Goal: Transaction & Acquisition: Purchase product/service

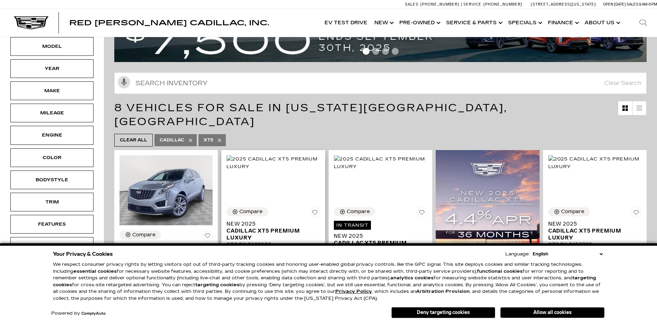
scroll to position [69, 0]
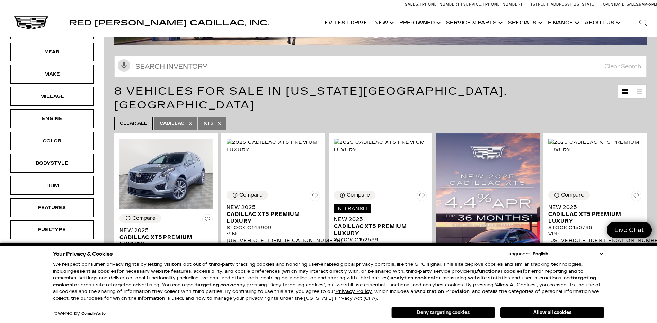
click at [446, 310] on button "Deny targeting cookies" at bounding box center [443, 312] width 104 height 11
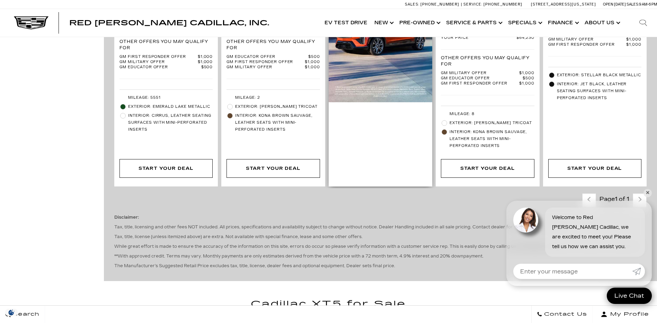
scroll to position [727, 0]
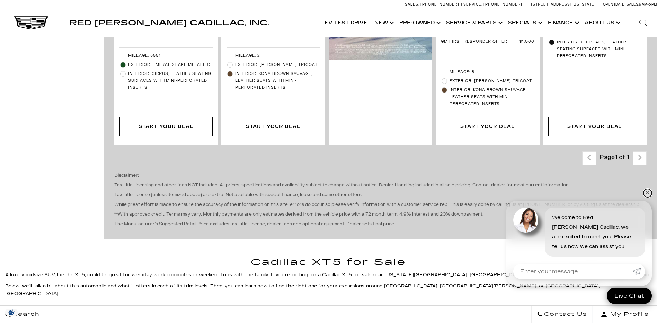
drag, startPoint x: 648, startPoint y: 194, endPoint x: 643, endPoint y: 197, distance: 6.1
click at [648, 194] on link "✕" at bounding box center [647, 193] width 8 height 8
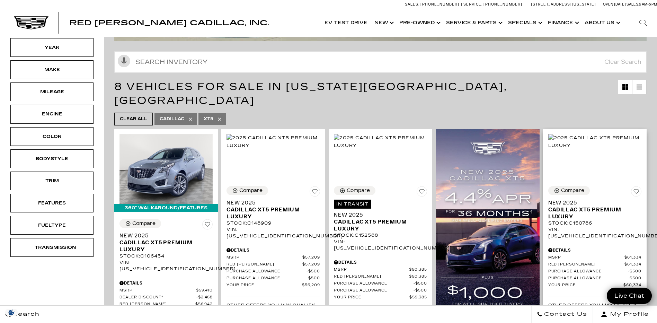
scroll to position [0, 0]
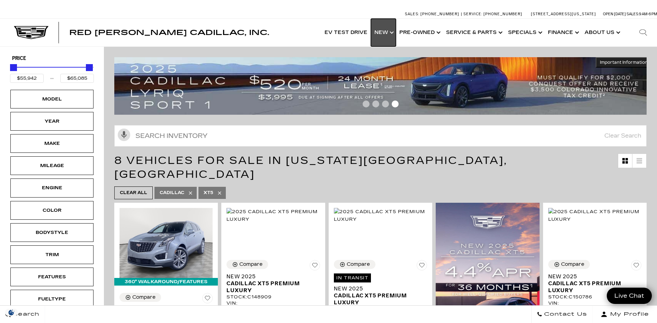
click at [394, 29] on link "Show New" at bounding box center [383, 33] width 25 height 28
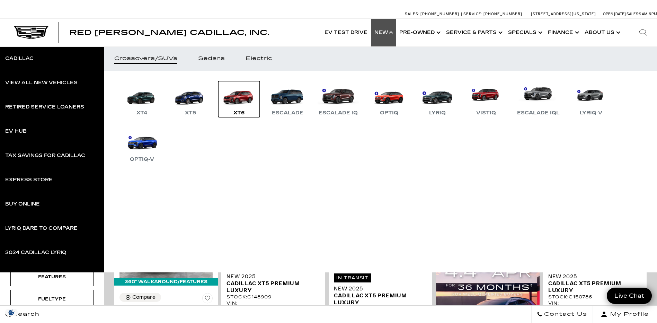
click at [234, 98] on link "XT6" at bounding box center [239, 99] width 42 height 36
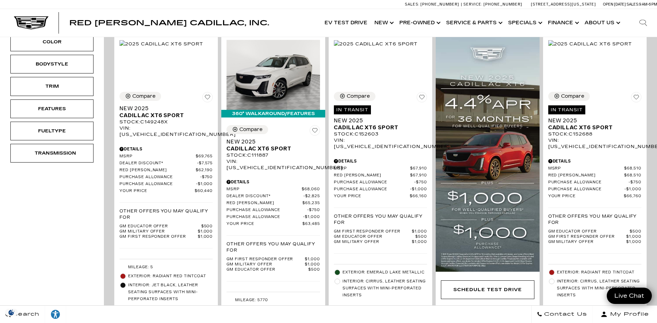
scroll to position [173, 0]
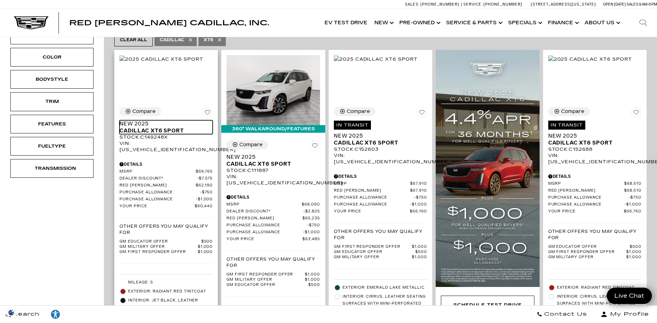
click at [164, 127] on span "Cadillac XT6 Sport" at bounding box center [163, 130] width 88 height 7
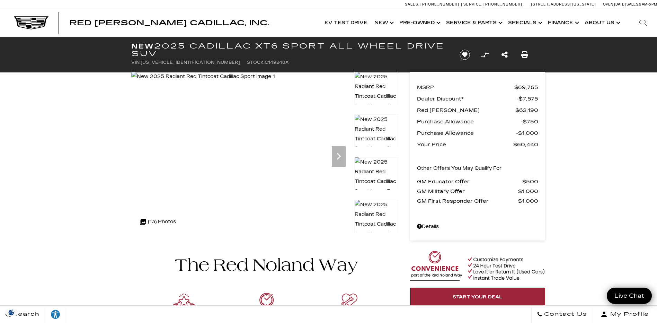
click at [171, 63] on span "1GYKPGRS8SZ149248" at bounding box center [190, 62] width 99 height 5
click at [197, 62] on ul "VIN: 1GYKPGRS8SZ149248 Stock: C149248X" at bounding box center [289, 62] width 317 height 10
click at [186, 62] on span "1GYKPGRS8SZ149248" at bounding box center [190, 62] width 99 height 5
drag, startPoint x: 186, startPoint y: 62, endPoint x: 176, endPoint y: 64, distance: 9.9
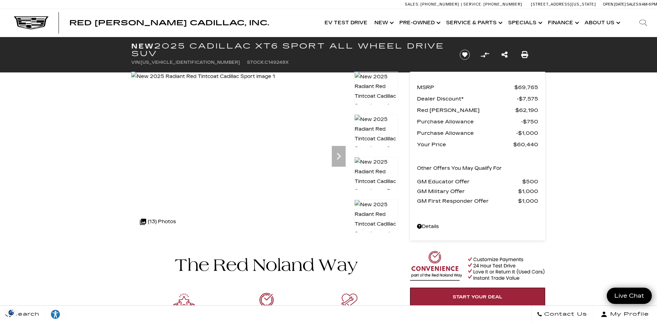
click at [176, 64] on span "1GYKPGRS8SZ149248" at bounding box center [190, 62] width 99 height 5
copy span "1GYKPGRS8SZ149248"
